Goal: Task Accomplishment & Management: Use online tool/utility

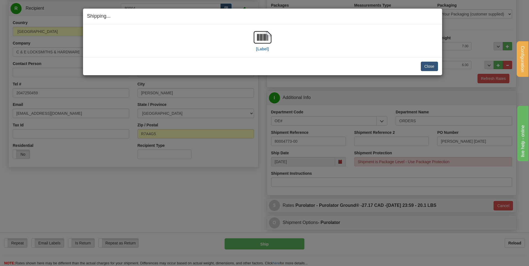
scroll to position [55, 0]
click at [423, 63] on button "Close" at bounding box center [428, 66] width 17 height 9
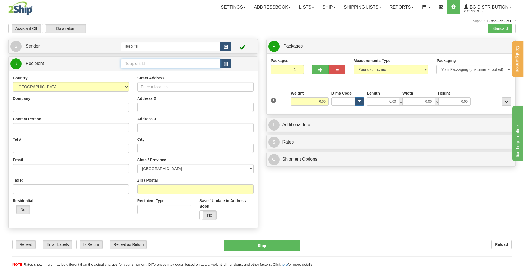
click at [148, 67] on input "text" at bounding box center [171, 63] width 100 height 9
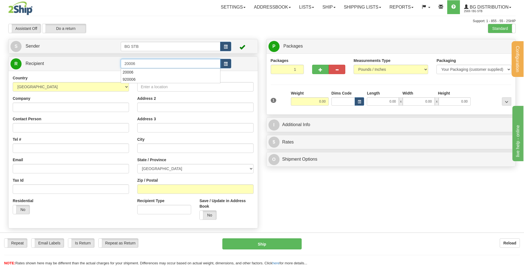
type input "20006"
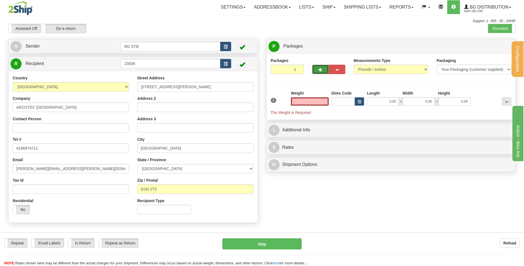
type input "0.00"
click at [317, 72] on button "button" at bounding box center [320, 69] width 17 height 9
type input "2"
click at [492, 47] on span "Package Level" at bounding box center [500, 47] width 22 height 4
radio input "true"
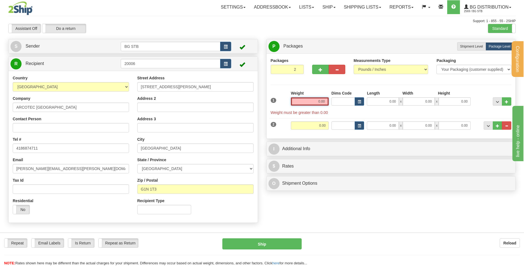
click at [317, 101] on input "0.00" at bounding box center [310, 101] width 38 height 8
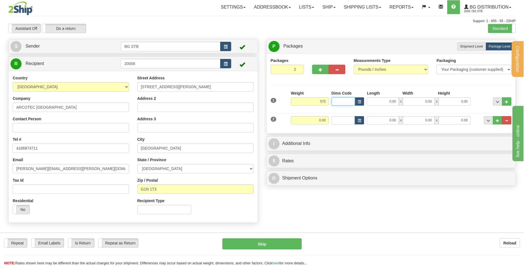
type input "575.00"
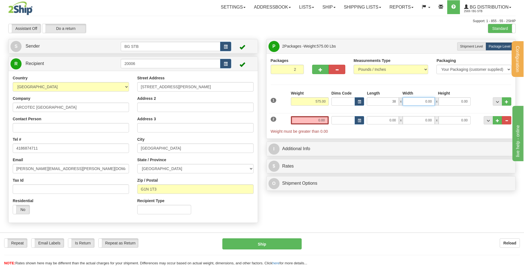
type input "38.00"
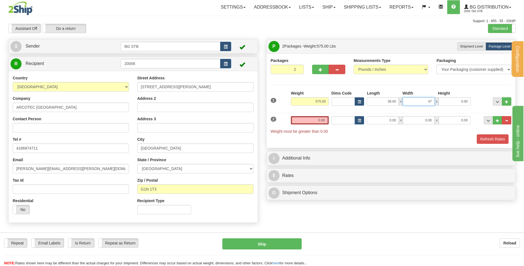
type input "47.00"
type input "24.00"
click at [297, 117] on input "0.00" at bounding box center [310, 120] width 38 height 8
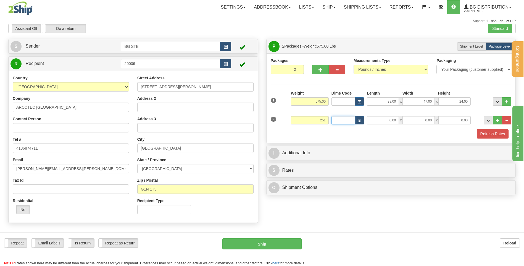
type input "251.00"
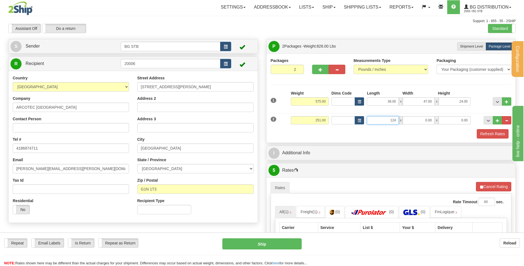
type input "124.00"
type input "32.00"
type input "31.00"
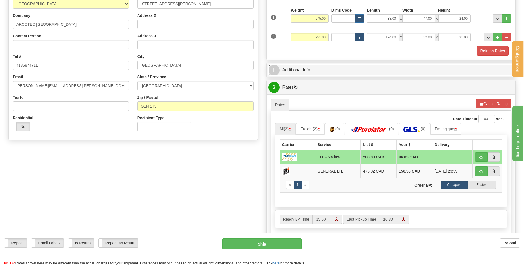
click at [318, 74] on link "I Additional Info" at bounding box center [391, 69] width 245 height 11
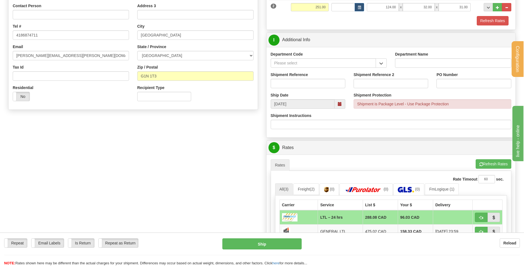
scroll to position [111, 0]
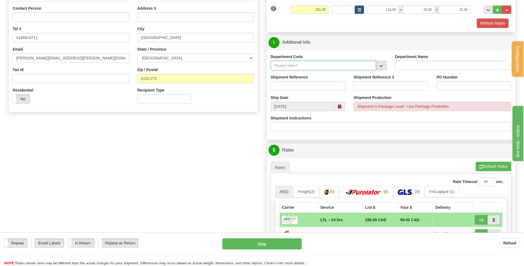
click at [377, 64] on div at bounding box center [329, 65] width 116 height 9
click at [380, 64] on span "button" at bounding box center [382, 66] width 4 height 4
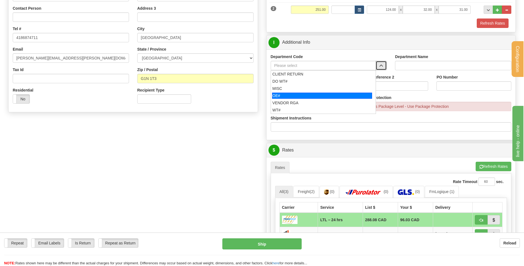
click at [310, 97] on div "OE#" at bounding box center [322, 96] width 100 height 6
type input "OE#"
type input "ORDERS"
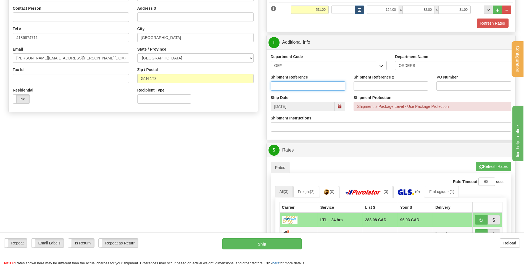
click at [305, 85] on input "Shipment Reference" at bounding box center [308, 85] width 75 height 9
type input "80002585-00"
type input "300881-15"
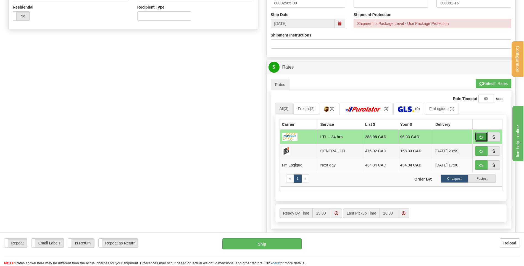
drag, startPoint x: 482, startPoint y: 134, endPoint x: 398, endPoint y: 146, distance: 85.4
click at [482, 134] on button "button" at bounding box center [481, 136] width 13 height 9
type input "24 hrs"
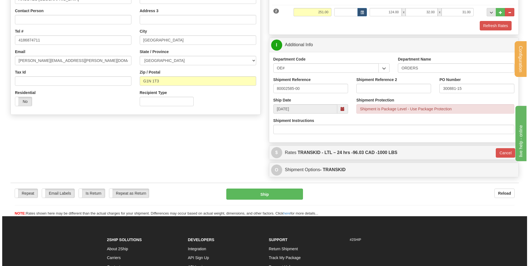
scroll to position [90, 0]
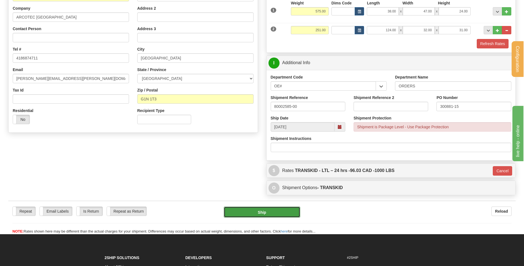
click at [260, 208] on button "Ship" at bounding box center [262, 211] width 76 height 11
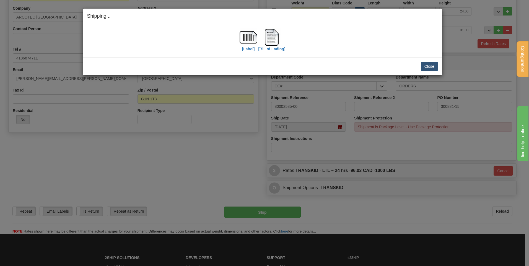
click at [282, 38] on div "[Bill of Lading]" at bounding box center [271, 40] width 27 height 25
click at [273, 43] on img at bounding box center [272, 37] width 18 height 18
click at [420, 66] on button "Close" at bounding box center [428, 66] width 17 height 9
